Goal: Communication & Community: Participate in discussion

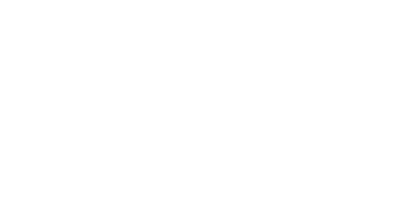
scroll to position [342, 0]
click at [198, 90] on div at bounding box center [295, 105] width 197 height 190
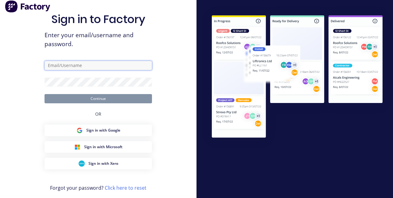
click at [116, 70] on input "text" at bounding box center [98, 65] width 107 height 9
type input "allstargenfab1@gmail.com"
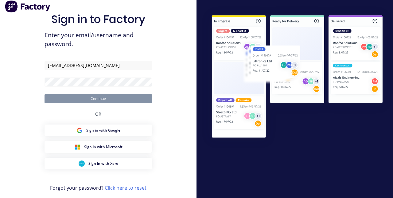
click at [45, 94] on button "Continue" at bounding box center [98, 98] width 107 height 9
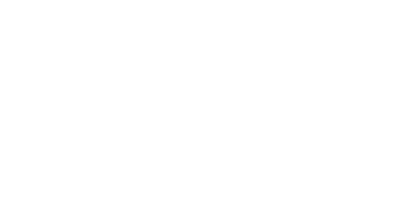
scroll to position [385, 0]
click at [81, 80] on button "Tracking" at bounding box center [52, 84] width 58 height 15
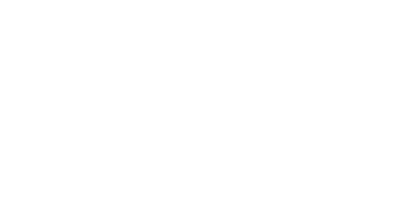
click at [194, 97] on button "Clock Off" at bounding box center [177, 97] width 34 height 10
click at [329, 34] on button "Close" at bounding box center [317, 34] width 22 height 10
click at [81, 85] on button "Tracking" at bounding box center [52, 84] width 58 height 15
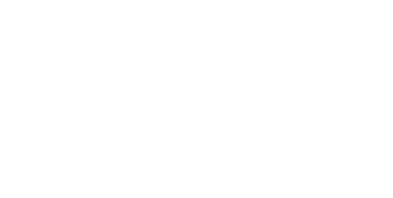
click at [329, 34] on button "Close" at bounding box center [317, 34] width 22 height 10
click at [57, 86] on div "Tracking" at bounding box center [48, 85] width 17 height 6
click at [241, 150] on button "button" at bounding box center [237, 153] width 8 height 8
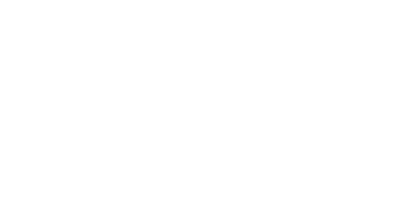
type input "p"
click at [194, 96] on button "Clock On" at bounding box center [177, 97] width 34 height 10
click at [64, 54] on div "Collaborate" at bounding box center [52, 54] width 24 height 6
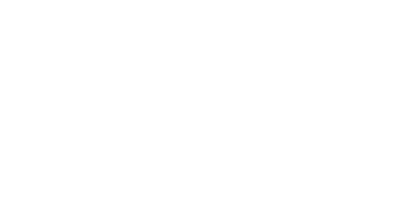
click at [66, 37] on div "Order details" at bounding box center [53, 39] width 26 height 6
click at [64, 53] on div "Collaborate" at bounding box center [52, 54] width 24 height 6
click at [276, 184] on div at bounding box center [198, 181] width 158 height 6
click at [346, 185] on button "Send" at bounding box center [333, 180] width 24 height 9
click at [307, 170] on div "@Edward Recut piece on table in shed 6 with broken one" at bounding box center [211, 172] width 192 height 12
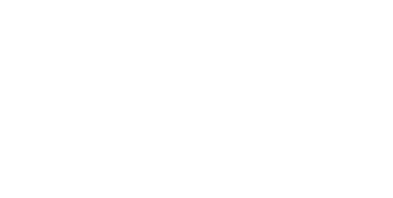
click at [276, 184] on div at bounding box center [198, 181] width 158 height 6
click at [64, 53] on div "Collaborate" at bounding box center [52, 54] width 24 height 6
click at [276, 184] on div at bounding box center [198, 181] width 158 height 6
click at [346, 185] on button "Send" at bounding box center [333, 180] width 24 height 9
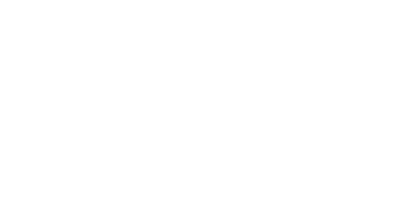
scroll to position [11, 0]
click at [329, 32] on button "Close" at bounding box center [317, 34] width 22 height 10
click at [57, 85] on div "Tracking" at bounding box center [48, 85] width 17 height 6
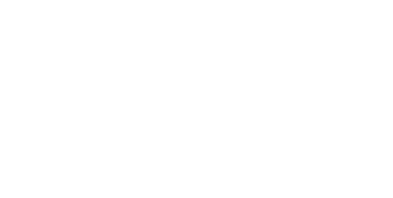
click at [194, 96] on button "Clock On" at bounding box center [177, 97] width 34 height 10
